Goal: Task Accomplishment & Management: Use online tool/utility

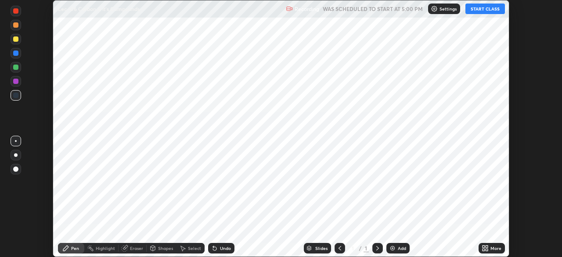
scroll to position [257, 561]
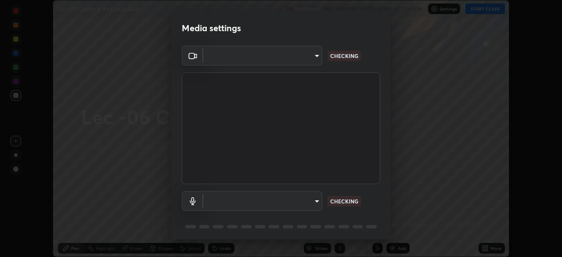
type input "bba66c41345857dcc9a6d4c580dc01eb5c8f13e357e582705132971b55534d29"
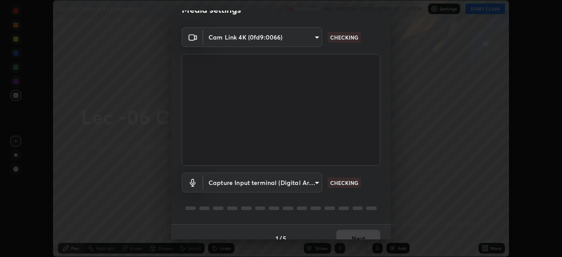
scroll to position [31, 0]
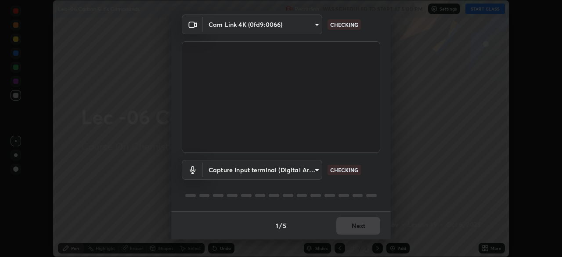
click at [223, 174] on body "Erase all Lec -06 Carbon & it's Compounds Recording WAS SCHEDULED TO START AT 5…" at bounding box center [281, 128] width 562 height 257
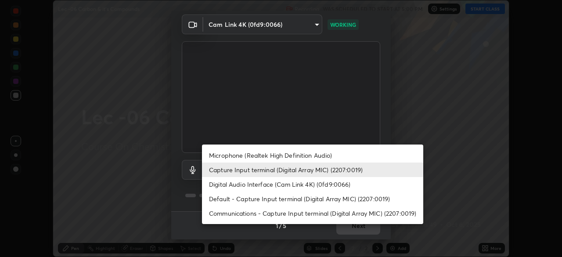
click at [225, 182] on li "Digital Audio Interface (Cam Link 4K) (0fd9:0066)" at bounding box center [312, 184] width 221 height 14
type input "1ef36ea151330e90e98c899053b5dace35d3c5cf6670fbd49c5abc015b49026e"
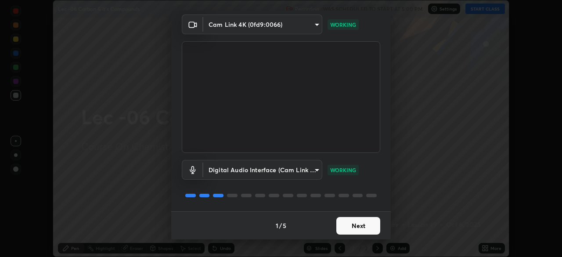
click at [341, 228] on button "Next" at bounding box center [358, 226] width 44 height 18
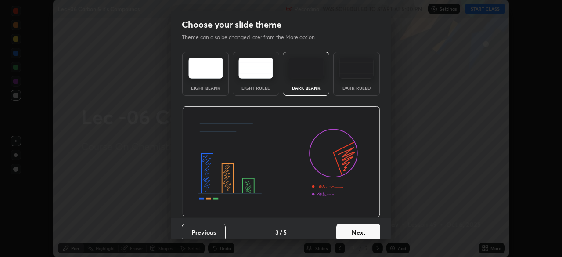
click at [353, 232] on button "Next" at bounding box center [358, 232] width 44 height 18
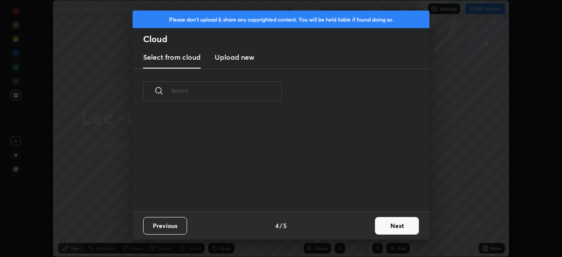
click at [357, 235] on div "Previous 4 / 5 Next" at bounding box center [280, 225] width 297 height 28
click at [383, 227] on button "Next" at bounding box center [397, 226] width 44 height 18
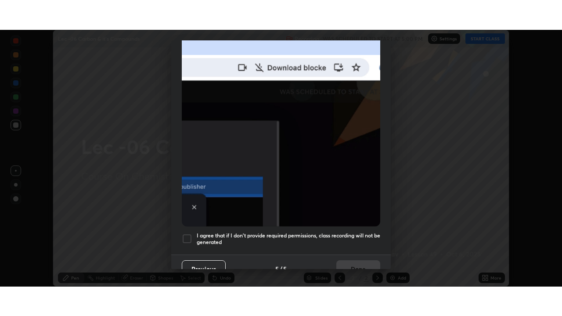
scroll to position [210, 0]
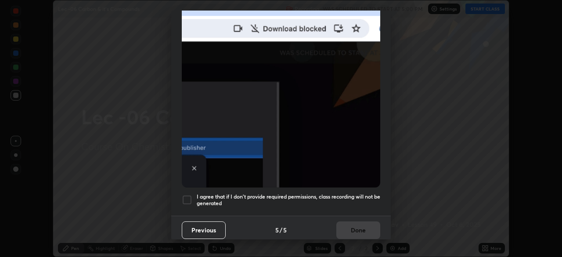
click at [186, 194] on div at bounding box center [187, 199] width 11 height 11
click at [345, 225] on button "Done" at bounding box center [358, 230] width 44 height 18
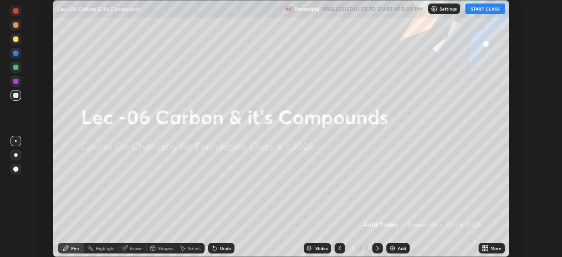
click at [481, 12] on button "START CLASS" at bounding box center [484, 9] width 39 height 11
click at [489, 250] on div "More" at bounding box center [491, 248] width 26 height 11
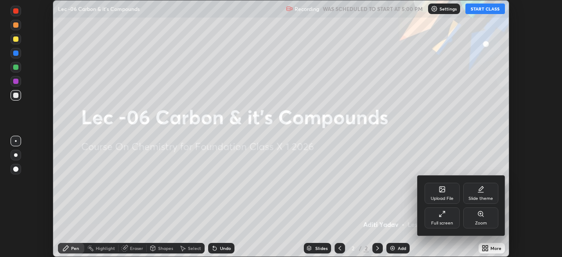
click at [436, 221] on div "Full screen" at bounding box center [442, 223] width 22 height 4
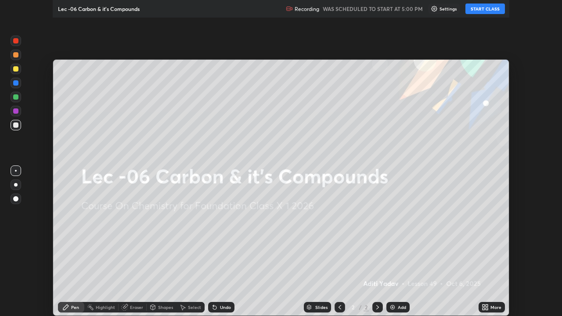
scroll to position [316, 562]
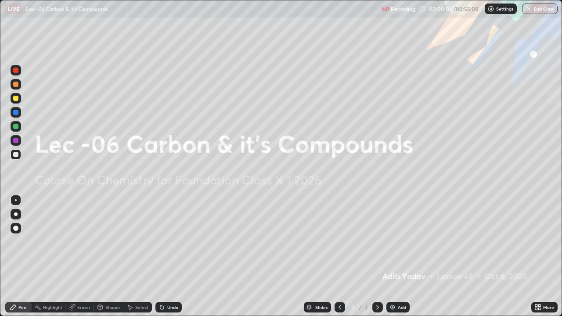
click at [397, 256] on div "Add" at bounding box center [397, 307] width 23 height 11
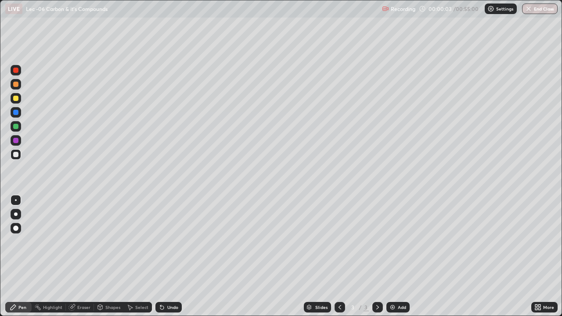
click at [14, 98] on div at bounding box center [15, 98] width 5 height 5
click at [13, 157] on div at bounding box center [16, 154] width 11 height 11
click at [16, 128] on div at bounding box center [15, 126] width 5 height 5
click at [167, 256] on div "Undo" at bounding box center [172, 307] width 11 height 4
click at [15, 82] on div at bounding box center [15, 84] width 5 height 5
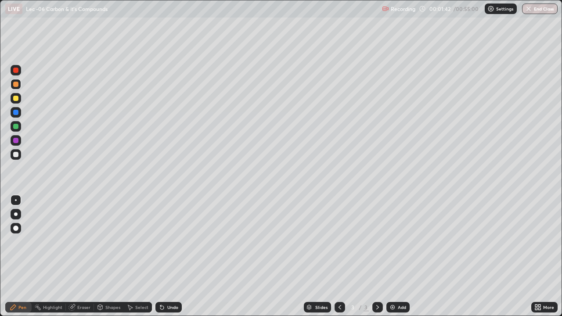
click at [15, 142] on div at bounding box center [15, 140] width 5 height 5
click at [17, 88] on div at bounding box center [16, 84] width 11 height 11
click at [16, 155] on div at bounding box center [15, 154] width 5 height 5
click at [174, 256] on div "Undo" at bounding box center [172, 307] width 11 height 4
click at [18, 85] on div at bounding box center [15, 84] width 5 height 5
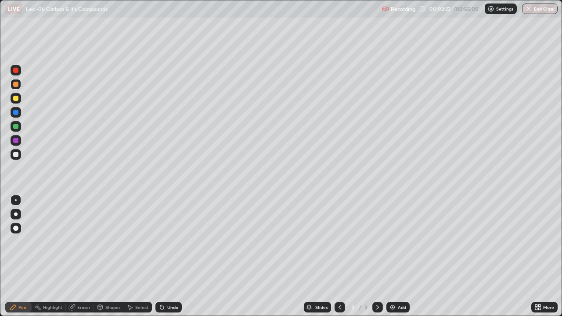
click at [15, 141] on div at bounding box center [15, 140] width 5 height 5
click at [16, 127] on div at bounding box center [15, 126] width 5 height 5
click at [389, 256] on img at bounding box center [392, 307] width 7 height 7
click at [16, 154] on div at bounding box center [15, 154] width 5 height 5
click at [16, 142] on div at bounding box center [15, 140] width 5 height 5
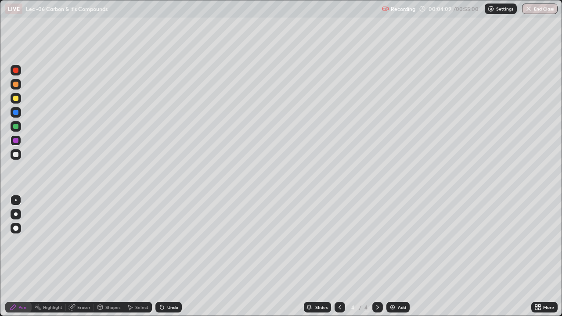
click at [16, 126] on div at bounding box center [15, 126] width 5 height 5
click at [79, 256] on div "Eraser" at bounding box center [83, 307] width 13 height 4
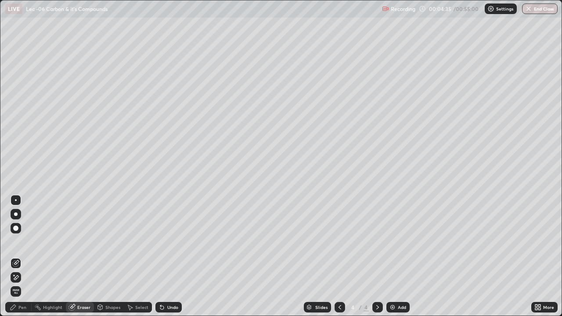
click at [14, 256] on div "Pen" at bounding box center [18, 307] width 26 height 11
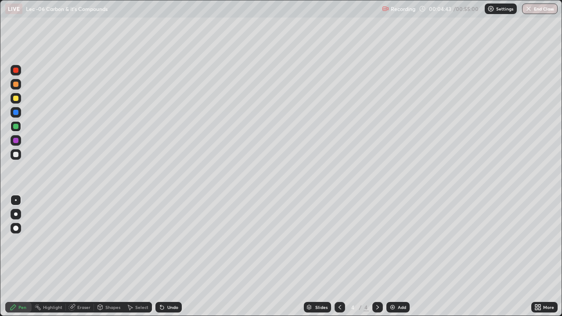
click at [16, 146] on div at bounding box center [16, 140] width 11 height 14
click at [17, 114] on div at bounding box center [15, 112] width 5 height 5
click at [15, 140] on div at bounding box center [15, 140] width 5 height 5
click at [392, 256] on img at bounding box center [392, 307] width 7 height 7
click at [15, 95] on div at bounding box center [16, 98] width 11 height 11
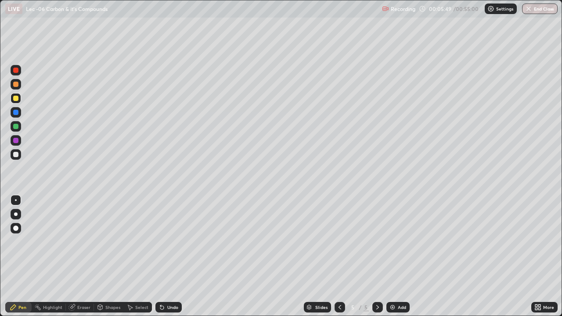
click at [16, 155] on div at bounding box center [15, 154] width 5 height 5
click at [243, 256] on div "Slides 5 / 5 Add" at bounding box center [356, 307] width 349 height 18
click at [14, 124] on div at bounding box center [15, 126] width 5 height 5
click at [165, 256] on div "Undo" at bounding box center [167, 307] width 30 height 18
click at [14, 139] on div at bounding box center [15, 140] width 5 height 5
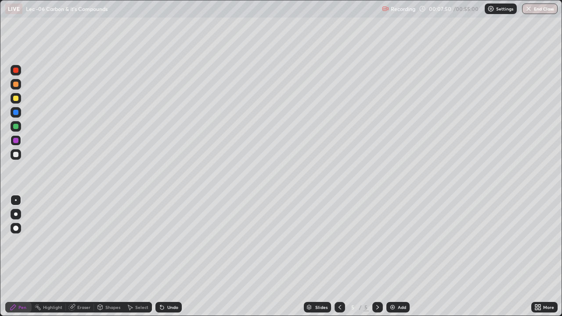
click at [15, 85] on div at bounding box center [15, 84] width 5 height 5
click at [399, 256] on div "Add" at bounding box center [397, 307] width 23 height 11
click at [14, 155] on div at bounding box center [15, 154] width 5 height 5
click at [15, 100] on div at bounding box center [15, 98] width 5 height 5
click at [17, 86] on div at bounding box center [15, 84] width 5 height 5
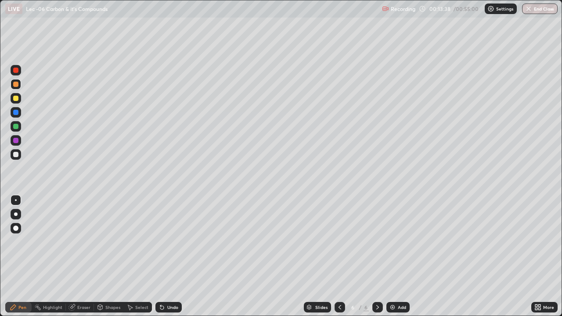
click at [16, 153] on div at bounding box center [15, 154] width 5 height 5
click at [16, 88] on div at bounding box center [16, 84] width 11 height 11
click at [15, 156] on div at bounding box center [15, 154] width 5 height 5
click at [16, 142] on div at bounding box center [15, 140] width 5 height 5
click at [18, 130] on div at bounding box center [16, 126] width 11 height 11
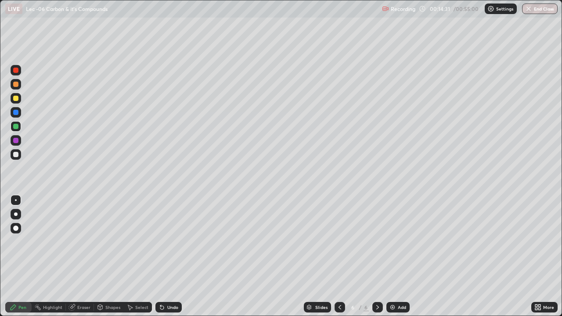
click at [16, 99] on div at bounding box center [15, 98] width 5 height 5
click at [15, 86] on div at bounding box center [15, 84] width 5 height 5
click at [339, 256] on icon at bounding box center [339, 307] width 7 height 7
click at [339, 256] on icon at bounding box center [339, 307] width 3 height 4
click at [339, 256] on icon at bounding box center [339, 307] width 7 height 7
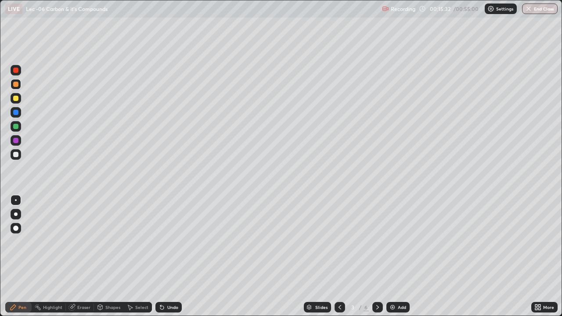
click at [15, 143] on div at bounding box center [16, 140] width 11 height 11
click at [16, 112] on div at bounding box center [15, 112] width 5 height 5
click at [14, 158] on div at bounding box center [16, 154] width 11 height 11
click at [163, 256] on icon at bounding box center [161, 307] width 7 height 7
click at [394, 256] on img at bounding box center [392, 307] width 7 height 7
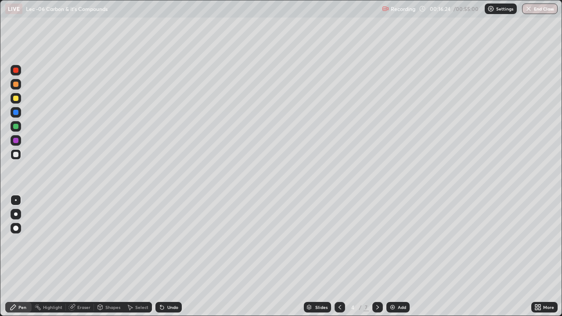
click at [18, 128] on div at bounding box center [15, 126] width 5 height 5
click at [16, 97] on div at bounding box center [15, 98] width 5 height 5
click at [82, 256] on div "Eraser" at bounding box center [83, 307] width 13 height 4
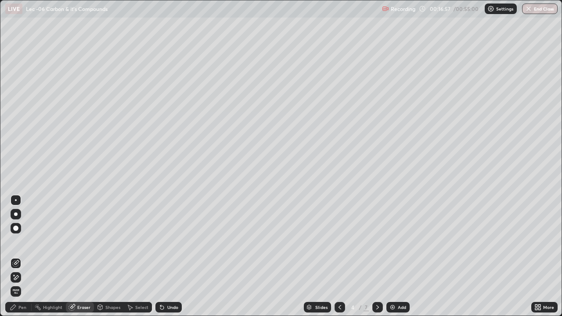
click at [19, 256] on div "Pen" at bounding box center [18, 307] width 26 height 18
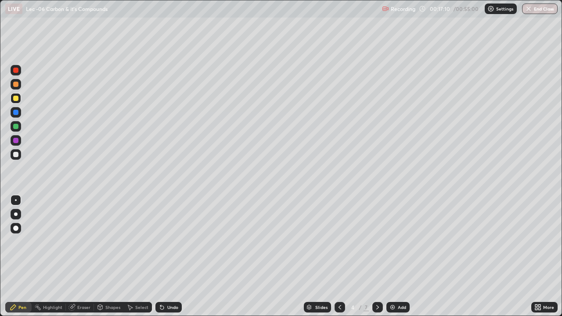
click at [14, 114] on div at bounding box center [15, 112] width 5 height 5
click at [11, 158] on div at bounding box center [16, 154] width 11 height 14
click at [16, 100] on div at bounding box center [15, 98] width 5 height 5
click at [15, 130] on div at bounding box center [16, 126] width 11 height 11
click at [18, 141] on div at bounding box center [15, 140] width 5 height 5
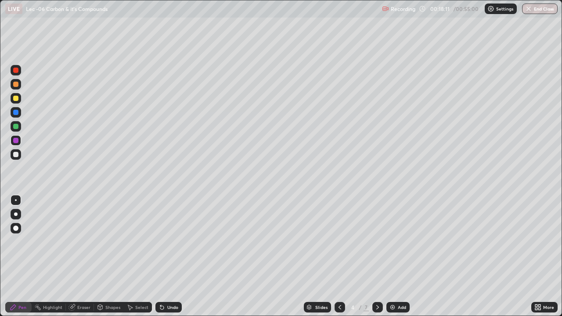
click at [14, 111] on div at bounding box center [15, 112] width 5 height 5
click at [14, 153] on div at bounding box center [15, 154] width 5 height 5
click at [13, 116] on div at bounding box center [16, 112] width 11 height 11
click at [16, 156] on div at bounding box center [15, 154] width 5 height 5
click at [14, 86] on div at bounding box center [15, 84] width 5 height 5
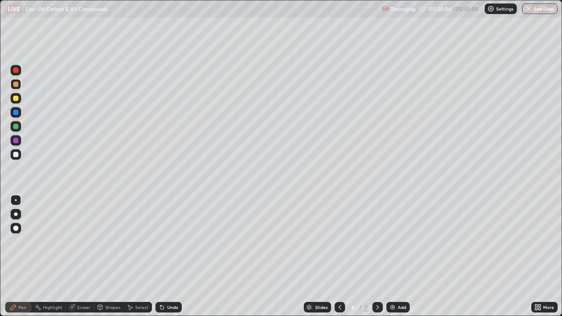
click at [397, 256] on div "Add" at bounding box center [401, 307] width 8 height 4
click at [15, 113] on div at bounding box center [15, 112] width 5 height 5
click at [16, 99] on div at bounding box center [15, 98] width 5 height 5
click at [14, 86] on div at bounding box center [15, 84] width 5 height 5
click at [17, 153] on div at bounding box center [15, 154] width 5 height 5
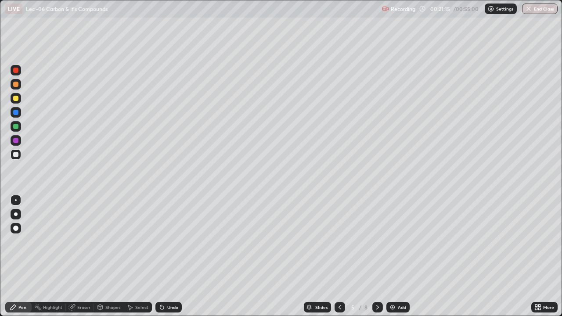
click at [15, 128] on div at bounding box center [15, 126] width 5 height 5
click at [15, 100] on div at bounding box center [15, 98] width 5 height 5
click at [15, 157] on div at bounding box center [15, 154] width 5 height 5
click at [13, 102] on div at bounding box center [16, 98] width 11 height 11
click at [16, 126] on div at bounding box center [15, 126] width 5 height 5
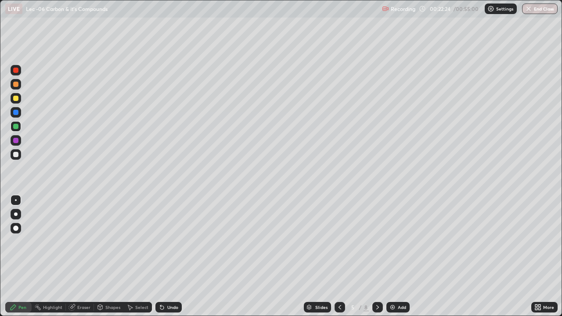
click at [390, 256] on img at bounding box center [392, 307] width 7 height 7
click at [16, 155] on div at bounding box center [15, 154] width 5 height 5
click at [13, 99] on div at bounding box center [16, 98] width 11 height 11
click at [15, 139] on div at bounding box center [15, 140] width 5 height 5
click at [14, 97] on div at bounding box center [15, 98] width 5 height 5
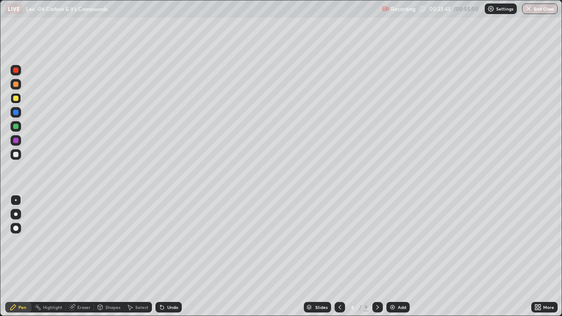
click at [14, 154] on div at bounding box center [15, 154] width 5 height 5
click at [0, 256] on div "Setting up your live class" at bounding box center [281, 158] width 562 height 316
click at [397, 256] on div "Add" at bounding box center [401, 307] width 8 height 4
click at [164, 256] on icon at bounding box center [161, 307] width 7 height 7
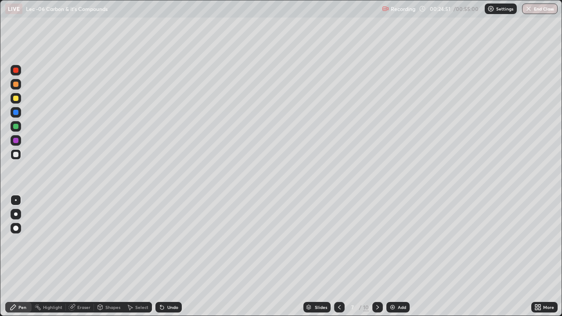
click at [169, 256] on div "Undo" at bounding box center [172, 307] width 11 height 4
click at [78, 256] on div "Eraser" at bounding box center [83, 307] width 13 height 4
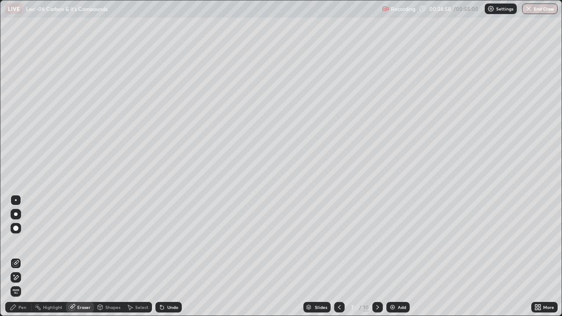
click at [23, 256] on div "Pen" at bounding box center [22, 307] width 8 height 4
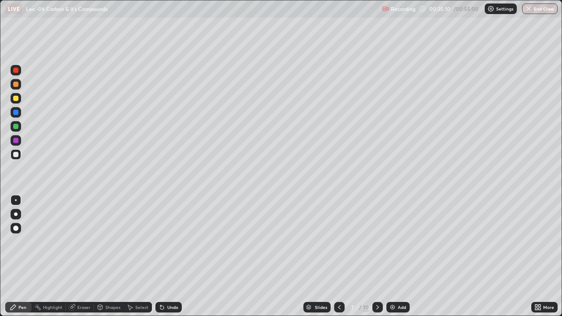
click at [18, 129] on div at bounding box center [16, 126] width 11 height 11
click at [12, 97] on div at bounding box center [16, 98] width 11 height 11
click at [14, 152] on div at bounding box center [15, 154] width 5 height 5
click at [107, 256] on div "Shapes" at bounding box center [109, 307] width 30 height 11
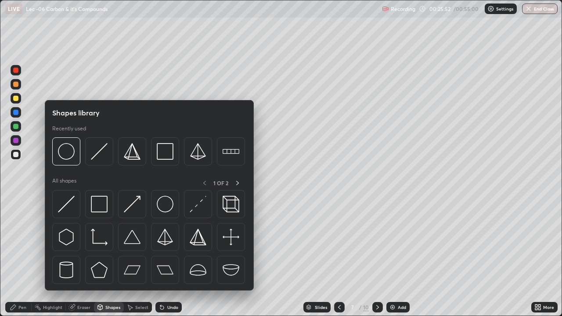
click at [83, 256] on div "Eraser" at bounding box center [83, 307] width 13 height 4
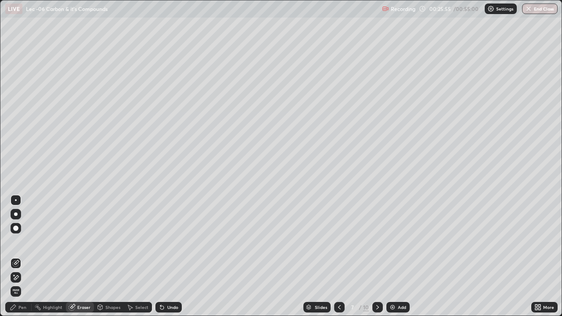
click at [36, 256] on icon at bounding box center [37, 307] width 7 height 7
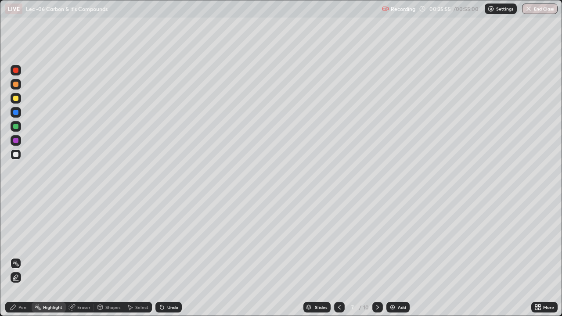
click at [25, 256] on div "Pen" at bounding box center [22, 307] width 8 height 4
click at [13, 99] on div at bounding box center [15, 98] width 5 height 5
click at [16, 127] on div at bounding box center [15, 126] width 5 height 5
click at [16, 99] on div at bounding box center [15, 98] width 5 height 5
click at [15, 88] on div at bounding box center [16, 84] width 11 height 11
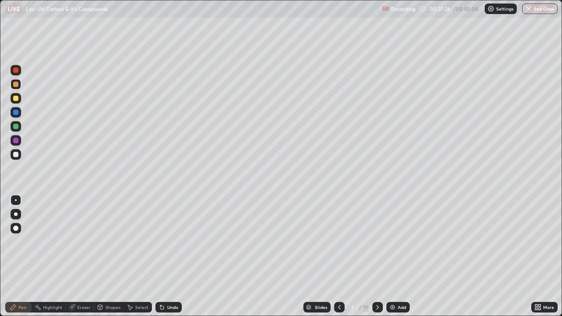
click at [18, 139] on div at bounding box center [15, 140] width 5 height 5
click at [387, 256] on div "Add" at bounding box center [397, 307] width 23 height 11
click at [16, 154] on div at bounding box center [15, 154] width 5 height 5
click at [15, 125] on div at bounding box center [15, 126] width 5 height 5
click at [14, 82] on div at bounding box center [15, 84] width 5 height 5
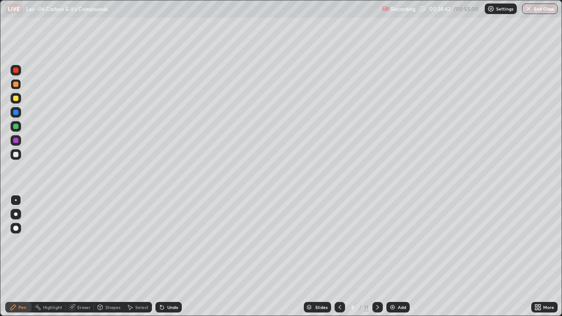
click at [15, 155] on div at bounding box center [15, 154] width 5 height 5
click at [12, 142] on div at bounding box center [16, 140] width 11 height 11
click at [15, 129] on div at bounding box center [16, 126] width 11 height 11
click at [15, 115] on div at bounding box center [16, 112] width 11 height 11
click at [11, 155] on div at bounding box center [16, 154] width 11 height 11
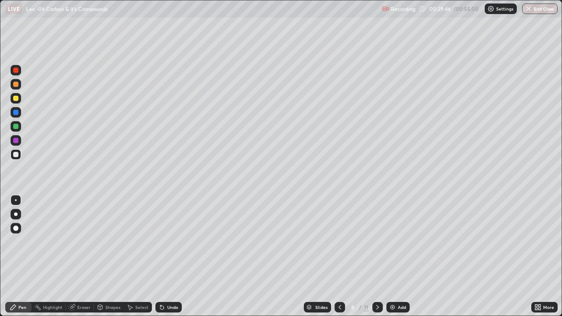
click at [14, 86] on div at bounding box center [15, 84] width 5 height 5
click at [14, 128] on div at bounding box center [15, 126] width 5 height 5
click at [13, 113] on div at bounding box center [15, 112] width 5 height 5
click at [394, 256] on img at bounding box center [392, 307] width 7 height 7
click at [16, 155] on div at bounding box center [15, 154] width 5 height 5
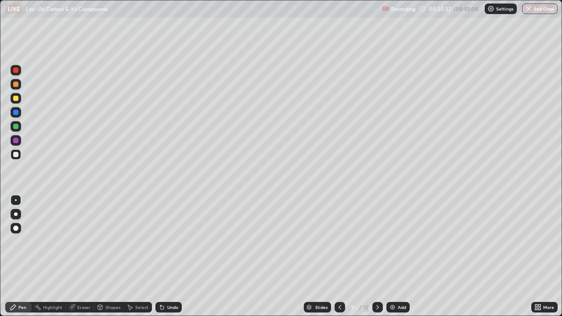
click at [168, 256] on div "Undo" at bounding box center [172, 307] width 11 height 4
click at [167, 256] on div "Undo" at bounding box center [167, 307] width 30 height 18
click at [164, 256] on div "Undo" at bounding box center [168, 307] width 26 height 11
click at [13, 124] on div at bounding box center [16, 126] width 11 height 11
click at [14, 102] on div at bounding box center [16, 98] width 11 height 11
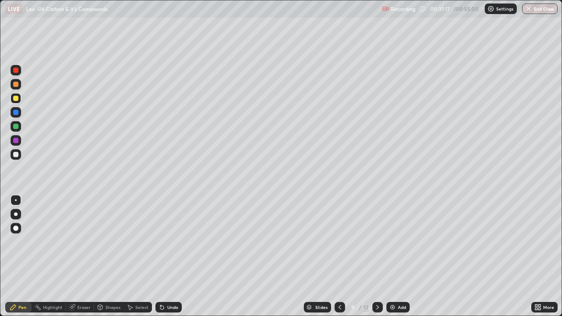
click at [16, 153] on div at bounding box center [15, 154] width 5 height 5
click at [14, 100] on div at bounding box center [15, 98] width 5 height 5
click at [15, 154] on div at bounding box center [15, 154] width 5 height 5
click at [16, 99] on div at bounding box center [15, 98] width 5 height 5
click at [162, 256] on icon at bounding box center [161, 307] width 7 height 7
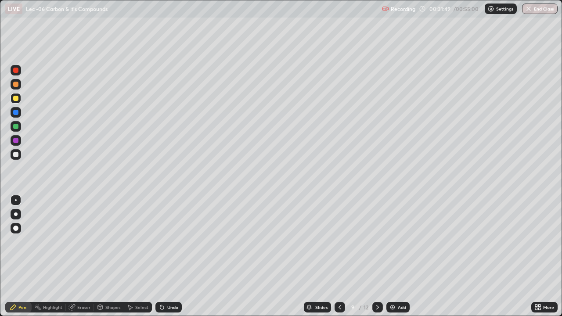
click at [162, 256] on icon at bounding box center [162, 308] width 4 height 4
click at [15, 157] on div at bounding box center [16, 154] width 11 height 11
click at [13, 118] on div at bounding box center [16, 112] width 11 height 14
click at [390, 256] on div "Add" at bounding box center [397, 307] width 23 height 11
click at [15, 157] on div at bounding box center [15, 154] width 5 height 5
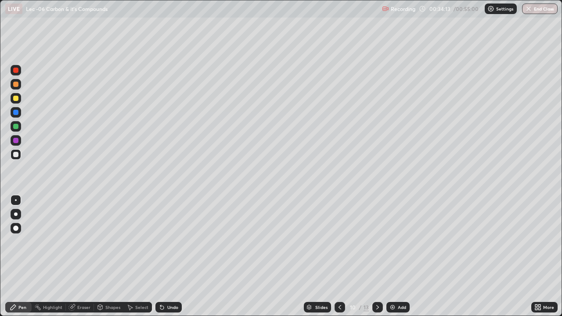
click at [14, 128] on div at bounding box center [15, 126] width 5 height 5
click at [11, 100] on div at bounding box center [16, 98] width 11 height 11
click at [15, 140] on div at bounding box center [15, 140] width 5 height 5
click at [14, 128] on div at bounding box center [15, 126] width 5 height 5
click at [16, 157] on div at bounding box center [15, 154] width 5 height 5
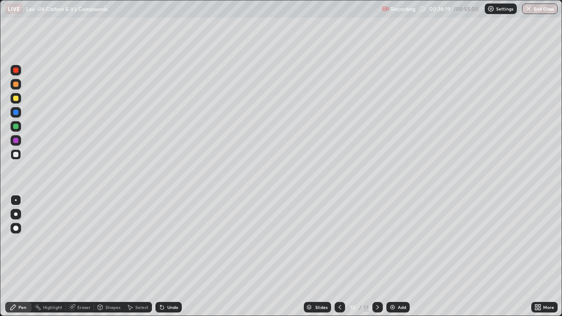
click at [14, 141] on div at bounding box center [15, 140] width 5 height 5
click at [320, 256] on div "Slides" at bounding box center [317, 307] width 27 height 11
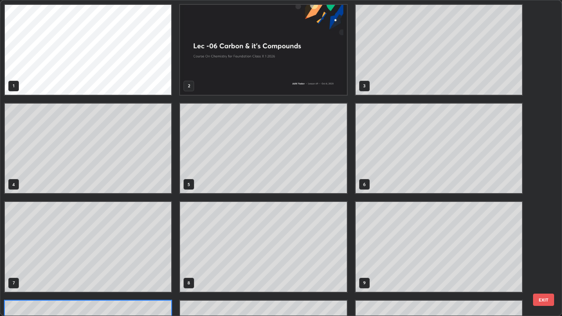
scroll to position [312, 556]
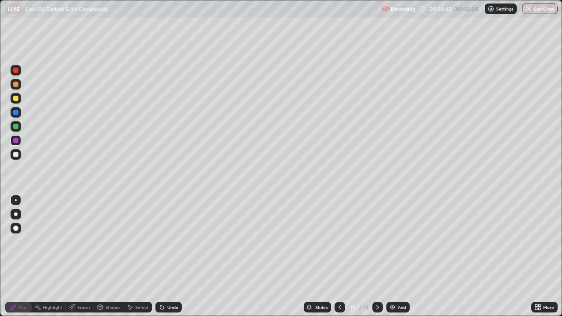
click at [389, 256] on div "Add" at bounding box center [397, 307] width 23 height 11
click at [18, 156] on div at bounding box center [15, 154] width 5 height 5
click at [16, 143] on div at bounding box center [15, 140] width 5 height 5
click at [15, 99] on div at bounding box center [15, 98] width 5 height 5
click at [15, 87] on div at bounding box center [16, 84] width 11 height 11
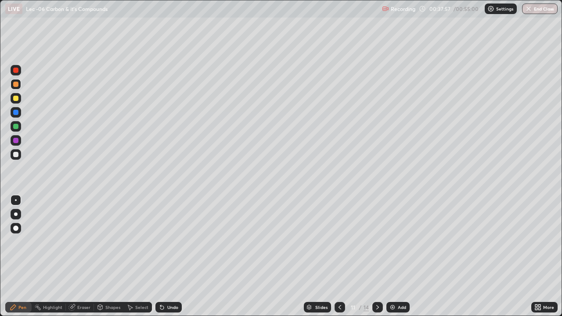
click at [15, 126] on div at bounding box center [15, 126] width 5 height 5
click at [14, 111] on div at bounding box center [15, 112] width 5 height 5
click at [392, 256] on img at bounding box center [392, 307] width 7 height 7
click at [16, 155] on div at bounding box center [15, 154] width 5 height 5
click at [15, 128] on div at bounding box center [15, 126] width 5 height 5
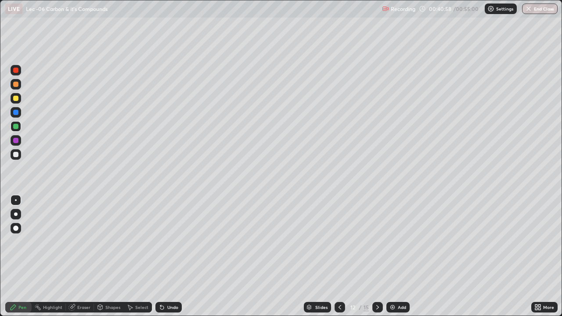
click at [162, 256] on icon at bounding box center [161, 307] width 7 height 7
click at [163, 256] on icon at bounding box center [161, 307] width 7 height 7
click at [15, 114] on div at bounding box center [15, 112] width 5 height 5
click at [14, 99] on div at bounding box center [15, 98] width 5 height 5
click at [17, 141] on div at bounding box center [15, 140] width 5 height 5
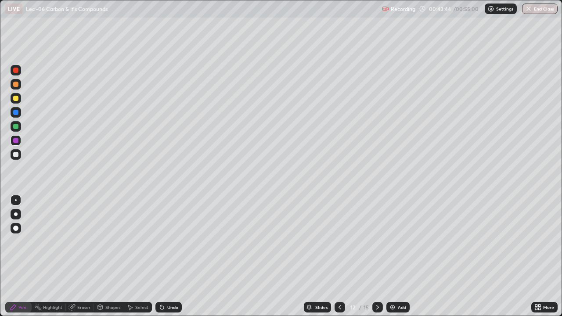
click at [15, 85] on div at bounding box center [15, 84] width 5 height 5
click at [393, 256] on img at bounding box center [392, 307] width 7 height 7
click at [15, 156] on div at bounding box center [15, 154] width 5 height 5
click at [15, 112] on div at bounding box center [15, 112] width 5 height 5
click at [11, 99] on div at bounding box center [16, 98] width 11 height 11
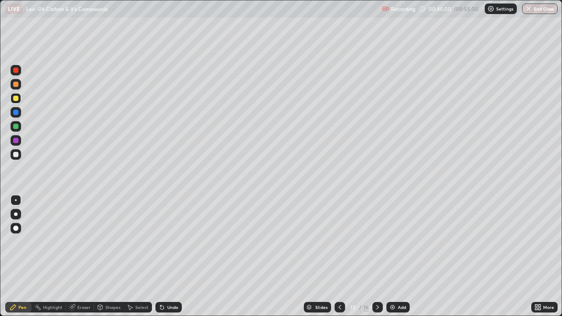
click at [14, 141] on div at bounding box center [15, 140] width 5 height 5
click at [16, 85] on div at bounding box center [15, 84] width 5 height 5
click at [14, 156] on div at bounding box center [15, 154] width 5 height 5
click at [390, 256] on img at bounding box center [392, 307] width 7 height 7
click at [168, 256] on div "Undo" at bounding box center [172, 307] width 11 height 4
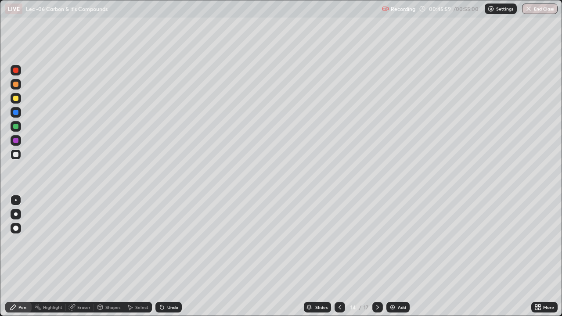
click at [167, 256] on div "Undo" at bounding box center [172, 307] width 11 height 4
click at [12, 142] on div at bounding box center [16, 140] width 11 height 11
click at [15, 116] on div at bounding box center [16, 112] width 11 height 11
click at [15, 88] on div at bounding box center [16, 84] width 11 height 11
click at [16, 100] on div at bounding box center [15, 98] width 5 height 5
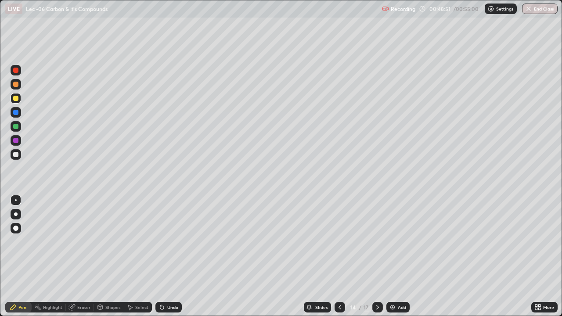
click at [391, 256] on img at bounding box center [392, 307] width 7 height 7
click at [14, 157] on div at bounding box center [15, 154] width 5 height 5
click at [15, 100] on div at bounding box center [15, 98] width 5 height 5
click at [17, 82] on div at bounding box center [15, 84] width 5 height 5
click at [17, 129] on div at bounding box center [16, 126] width 11 height 11
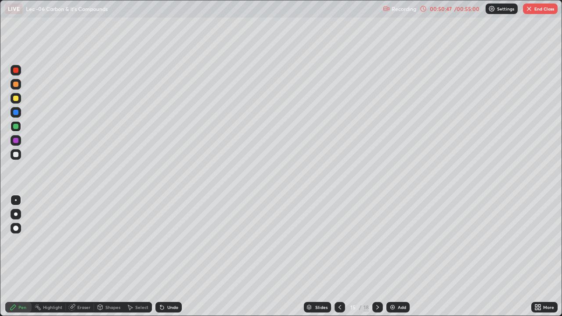
click at [78, 256] on div "Eraser" at bounding box center [83, 307] width 13 height 4
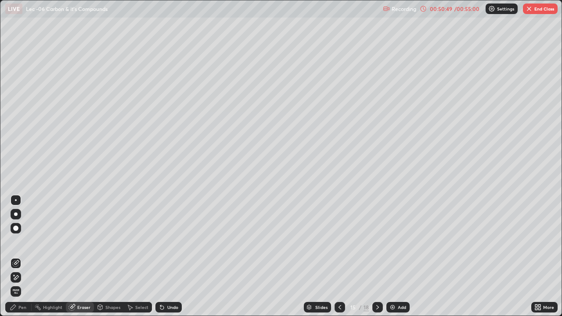
click at [15, 256] on div "Pen" at bounding box center [18, 307] width 26 height 11
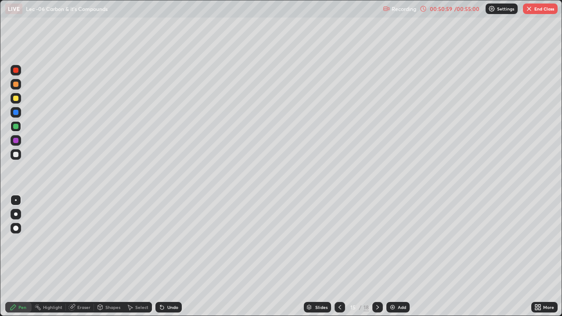
click at [16, 99] on div at bounding box center [15, 98] width 5 height 5
click at [168, 256] on div "Undo" at bounding box center [172, 307] width 11 height 4
click at [14, 86] on div at bounding box center [15, 84] width 5 height 5
click at [12, 115] on div at bounding box center [16, 112] width 11 height 11
click at [15, 97] on div at bounding box center [15, 98] width 5 height 5
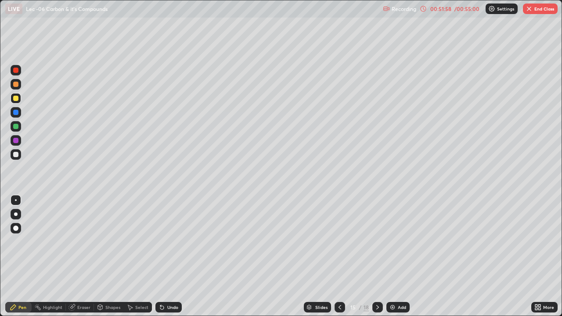
click at [76, 256] on div "Eraser" at bounding box center [80, 307] width 28 height 11
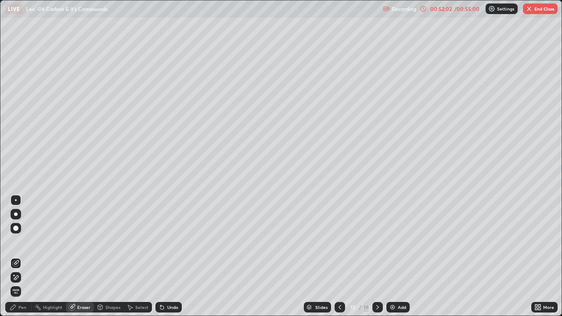
click at [18, 256] on div "Pen" at bounding box center [18, 307] width 26 height 11
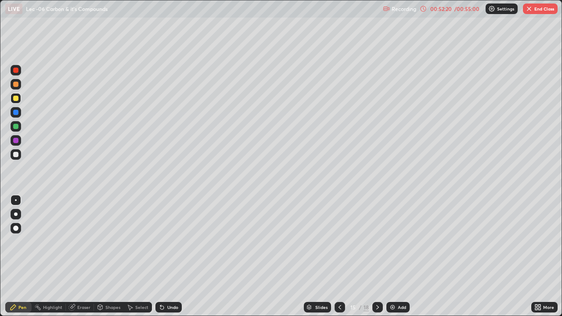
click at [398, 256] on div "Add" at bounding box center [401, 307] width 8 height 4
click at [16, 156] on div at bounding box center [15, 154] width 5 height 5
click at [14, 130] on div at bounding box center [16, 126] width 11 height 11
click at [532, 5] on button "End Class" at bounding box center [539, 9] width 35 height 11
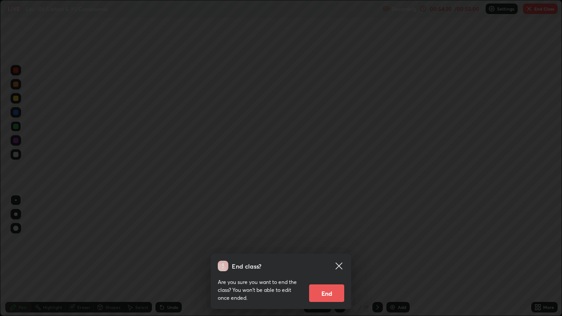
click at [319, 256] on button "End" at bounding box center [326, 293] width 35 height 18
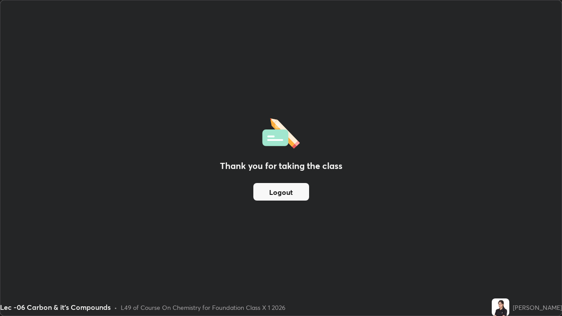
click at [281, 193] on button "Logout" at bounding box center [281, 192] width 56 height 18
click at [267, 191] on button "Logout" at bounding box center [281, 192] width 56 height 18
click at [261, 195] on button "Logout" at bounding box center [281, 192] width 56 height 18
